Goal: Navigation & Orientation: Find specific page/section

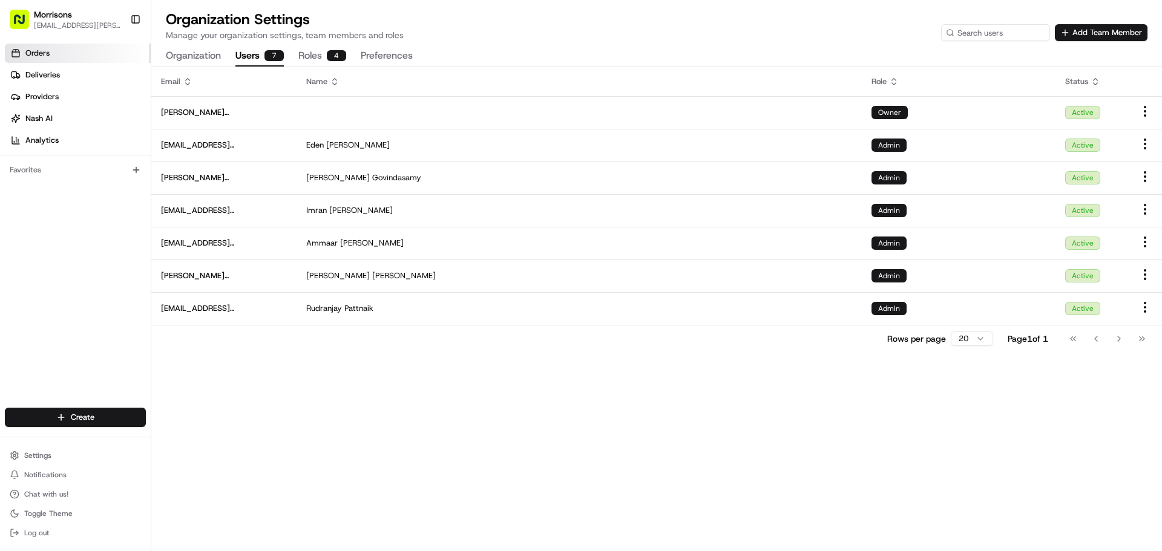
click at [57, 61] on link "Orders" at bounding box center [78, 53] width 146 height 19
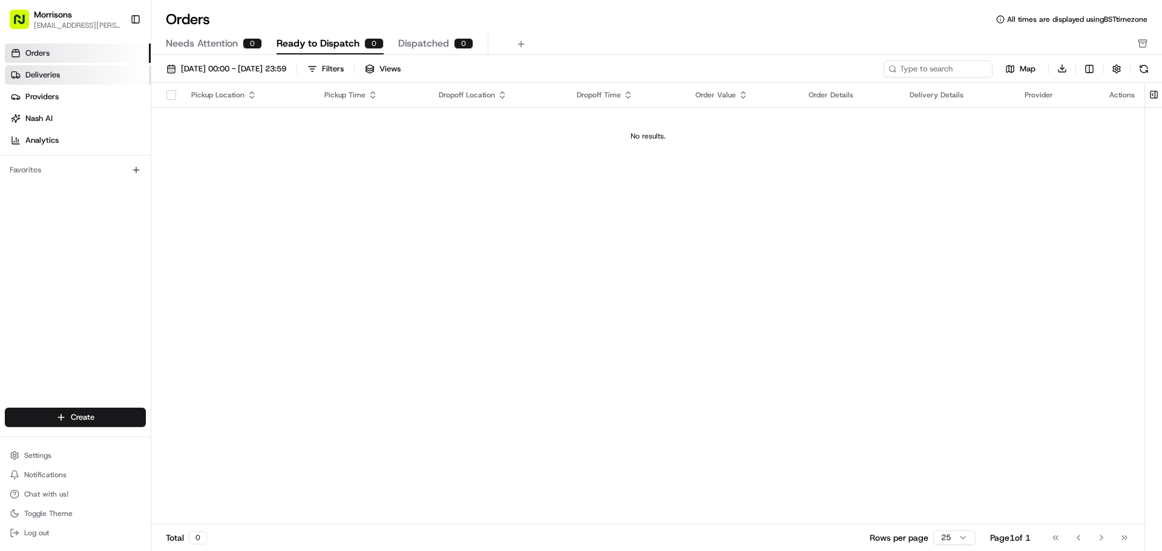
click at [53, 78] on span "Deliveries" at bounding box center [42, 75] width 34 height 11
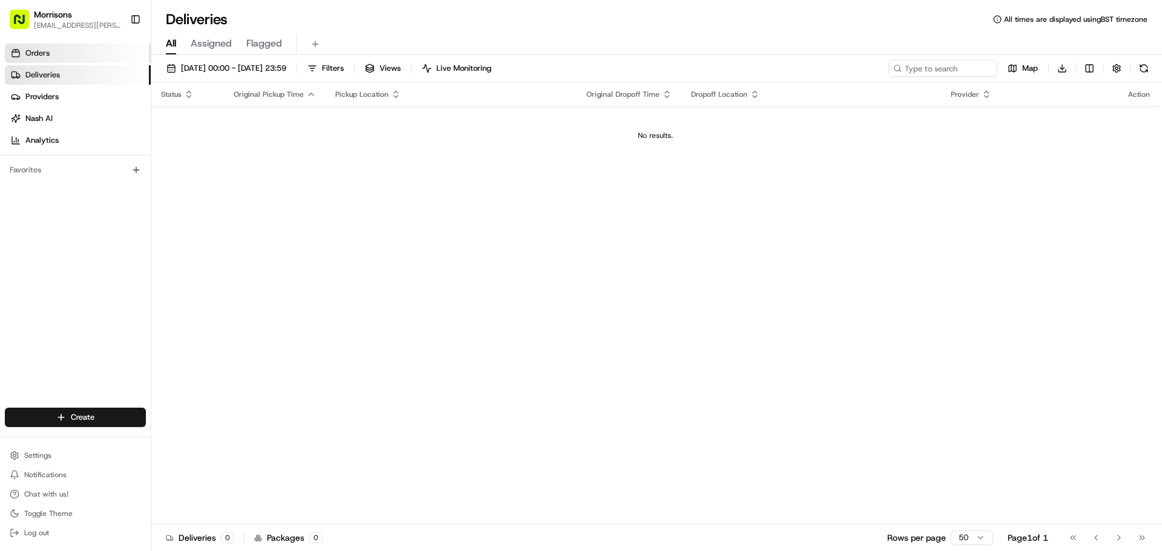
click at [55, 58] on link "Orders" at bounding box center [78, 53] width 146 height 19
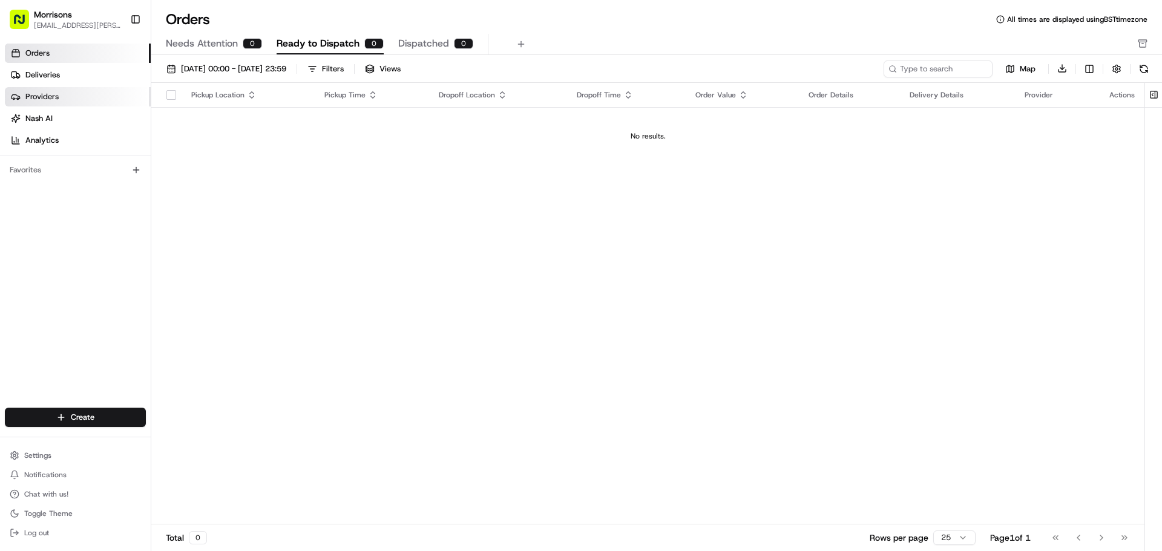
click at [36, 97] on span "Providers" at bounding box center [41, 96] width 33 height 11
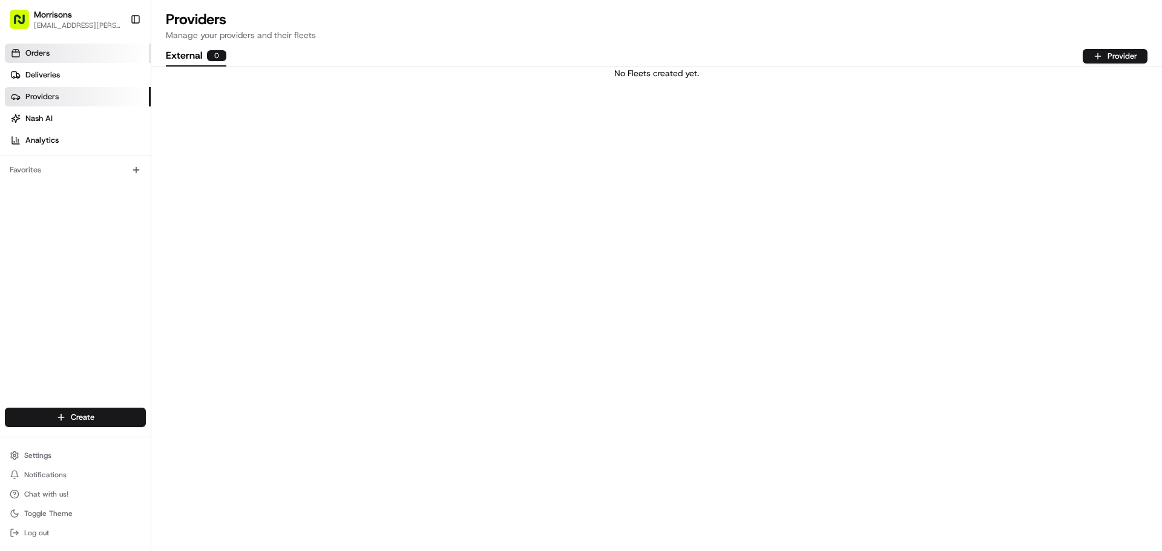
click at [59, 60] on link "Orders" at bounding box center [78, 53] width 146 height 19
